Goal: Task Accomplishment & Management: Manage account settings

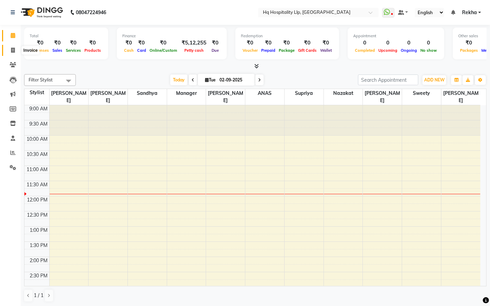
click at [11, 52] on icon at bounding box center [13, 50] width 4 height 5
select select "7197"
select select "service"
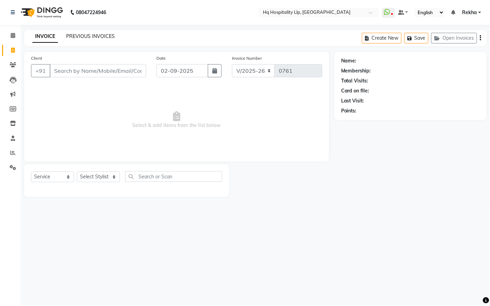
click at [73, 36] on link "PREVIOUS INVOICES" at bounding box center [90, 36] width 49 height 6
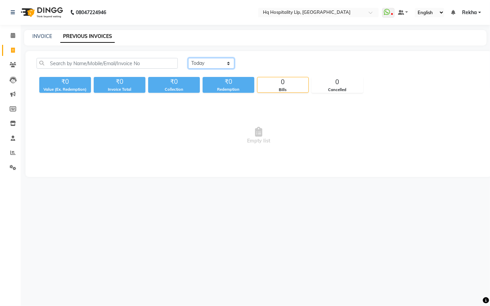
click at [229, 63] on select "[DATE] [DATE] Custom Range" at bounding box center [211, 63] width 46 height 11
select select "[DATE]"
click at [188, 58] on select "[DATE] [DATE] Custom Range" at bounding box center [211, 63] width 46 height 11
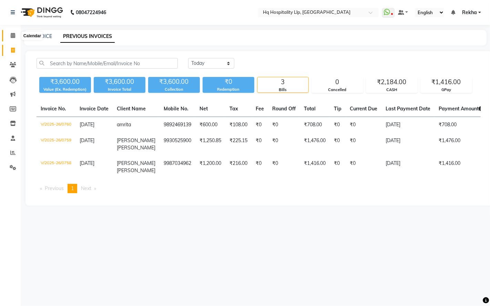
click at [13, 32] on span at bounding box center [13, 36] width 12 height 8
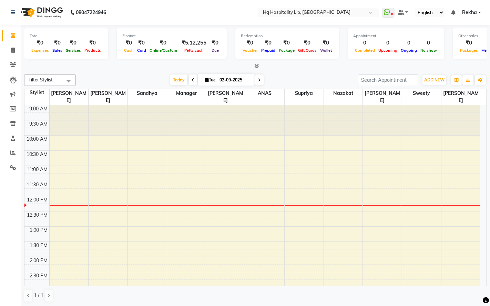
click at [481, 12] on link "Rekha" at bounding box center [471, 12] width 19 height 7
click at [464, 45] on link "Sign out" at bounding box center [445, 47] width 63 height 11
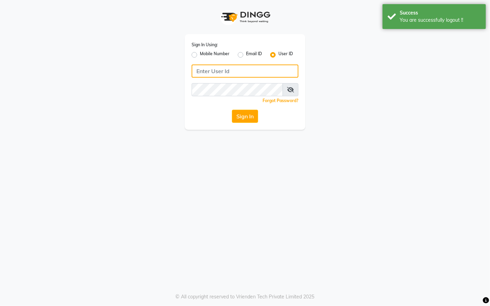
type input "9769624779"
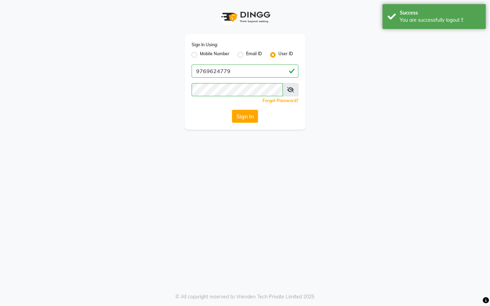
click at [200, 56] on label "Mobile Number" at bounding box center [215, 55] width 30 height 8
click at [200, 55] on input "Mobile Number" at bounding box center [202, 53] width 4 height 4
radio input "true"
radio input "false"
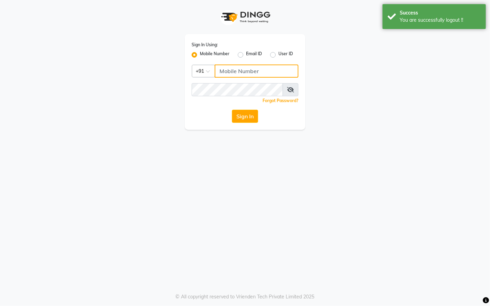
click at [239, 70] on input "Username" at bounding box center [257, 70] width 84 height 13
type input "9769624779"
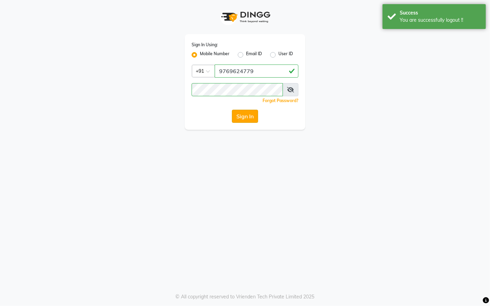
click at [254, 112] on button "Sign In" at bounding box center [245, 116] width 26 height 13
